Goal: Information Seeking & Learning: Learn about a topic

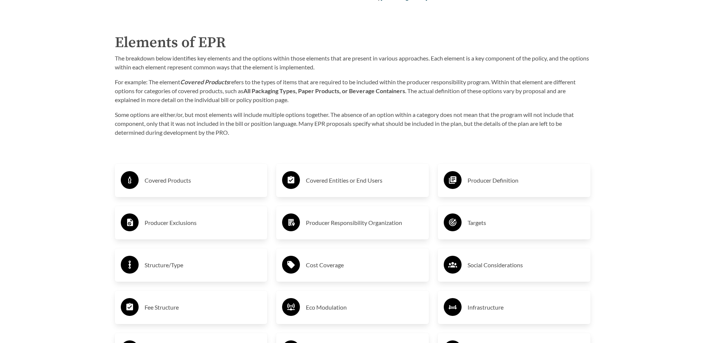
scroll to position [1186, 0]
click at [140, 179] on div "Covered Products" at bounding box center [191, 180] width 141 height 22
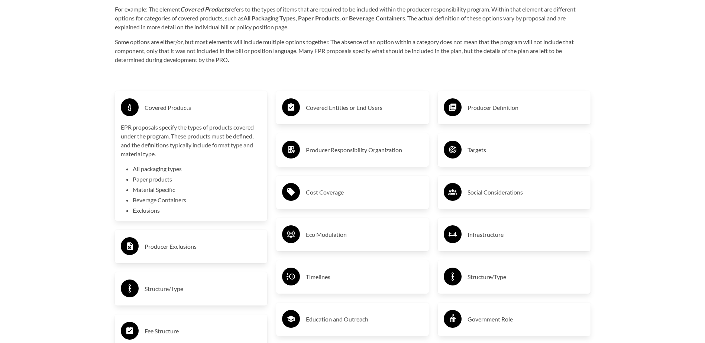
click at [132, 247] on icon at bounding box center [130, 246] width 6 height 7
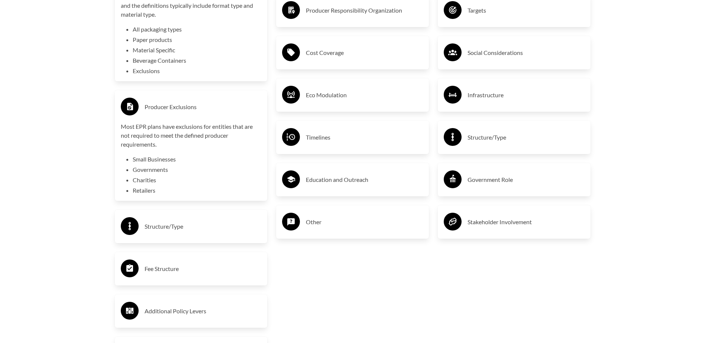
click at [130, 236] on div at bounding box center [130, 227] width 18 height 20
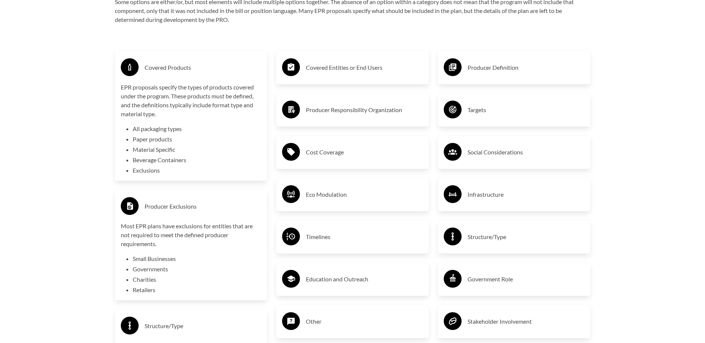
scroll to position [1299, 0]
click at [298, 69] on circle at bounding box center [291, 68] width 18 height 18
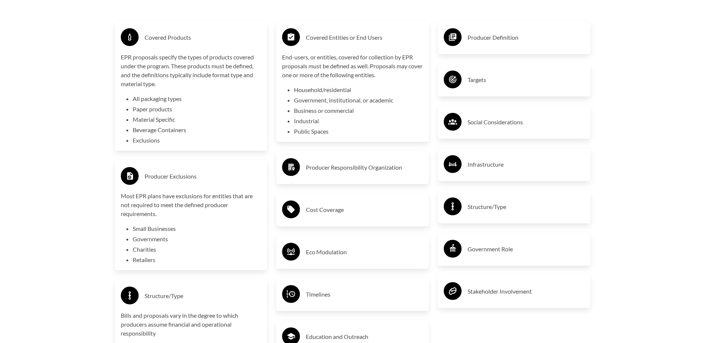
click at [302, 171] on div "Producer Responsibility Organization" at bounding box center [352, 168] width 141 height 22
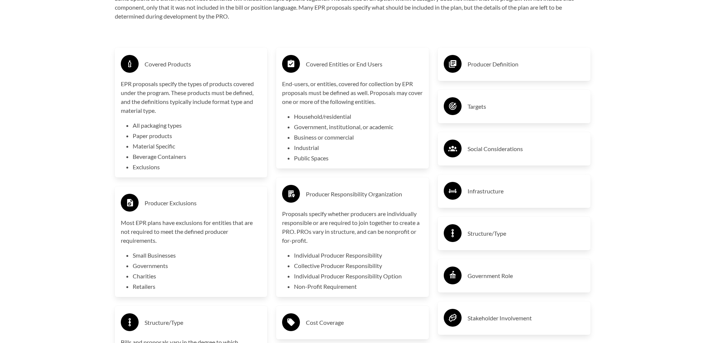
click at [447, 64] on circle at bounding box center [453, 64] width 18 height 18
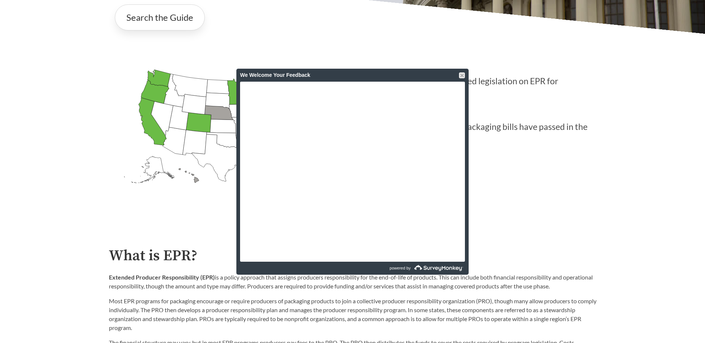
scroll to position [222, 0]
click at [460, 74] on div at bounding box center [462, 75] width 6 height 6
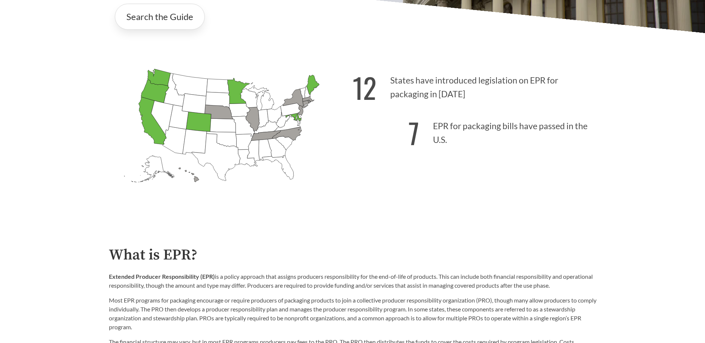
click at [250, 116] on icon "[US_STATE] Introduced: 2" at bounding box center [253, 119] width 14 height 25
click at [432, 127] on p "7 EPR for packaging bills have passed in the U.S." at bounding box center [475, 131] width 244 height 46
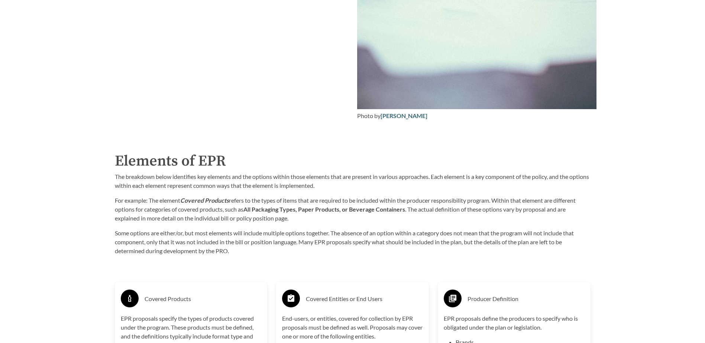
scroll to position [1068, 0]
